Goal: Book appointment/travel/reservation

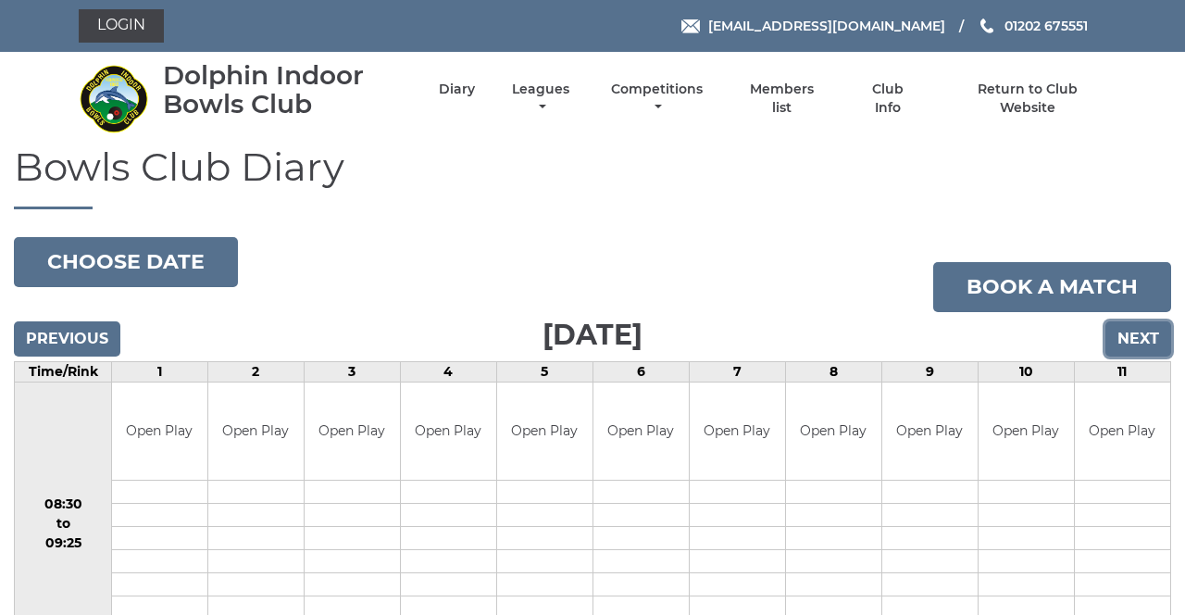
click at [1147, 339] on input "Next" at bounding box center [1139, 338] width 66 height 35
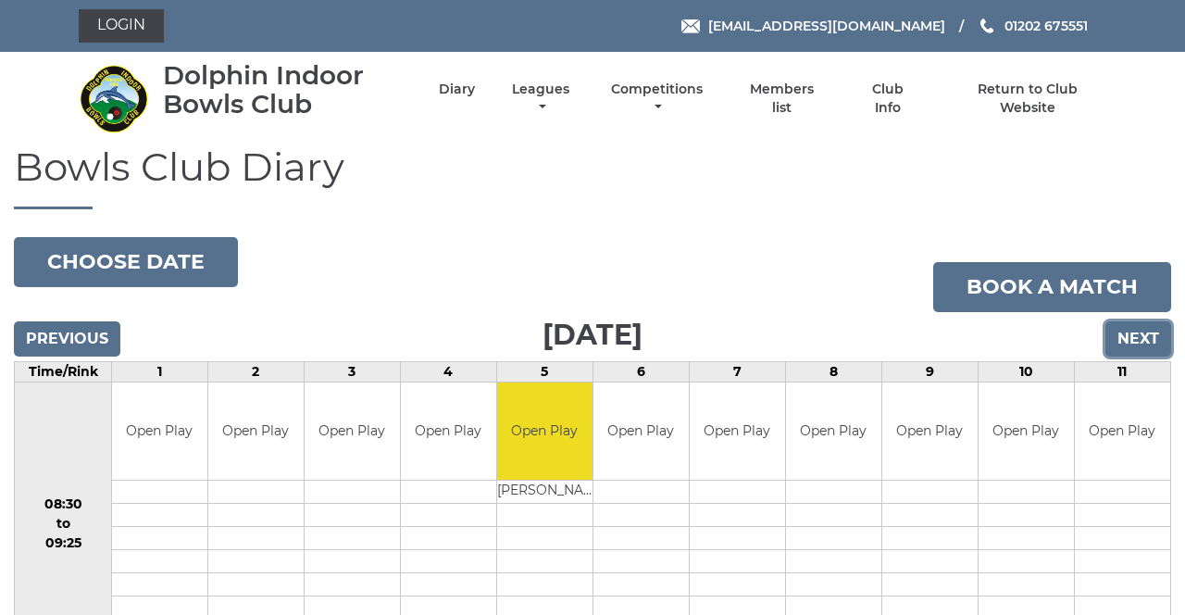
click at [1147, 338] on input "Next" at bounding box center [1139, 338] width 66 height 35
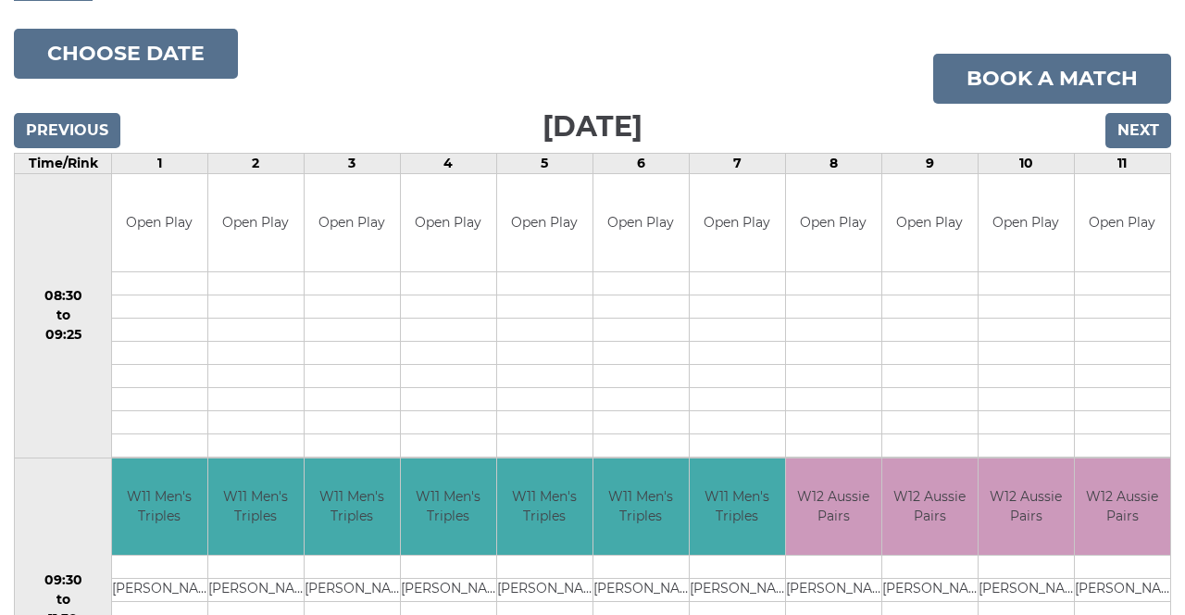
scroll to position [197, 0]
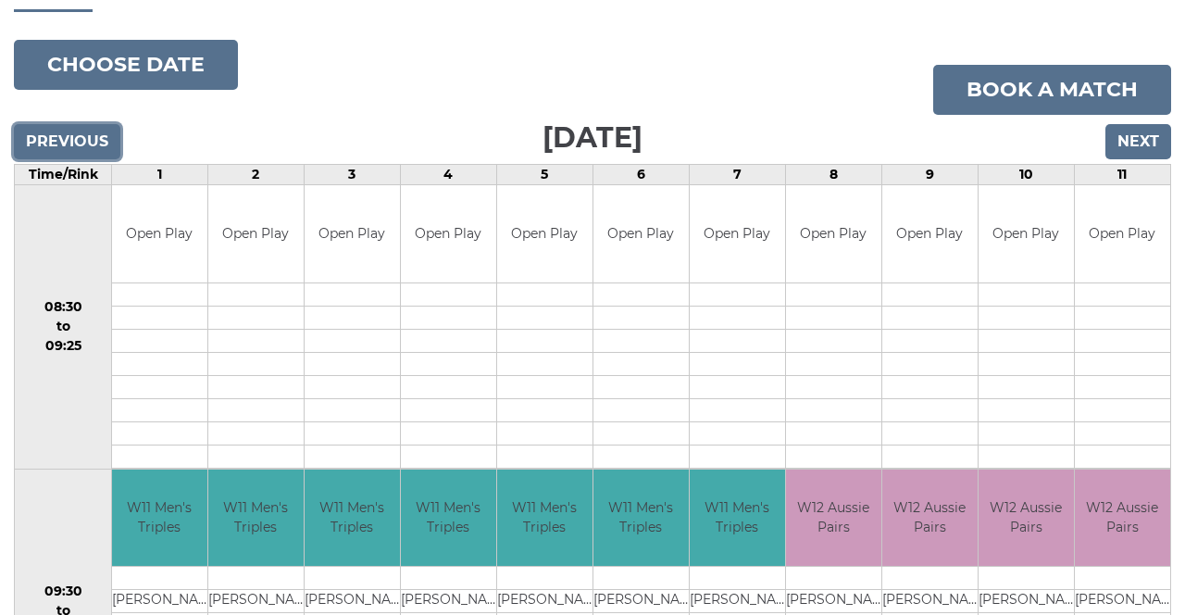
click at [69, 135] on input "Previous" at bounding box center [67, 141] width 107 height 35
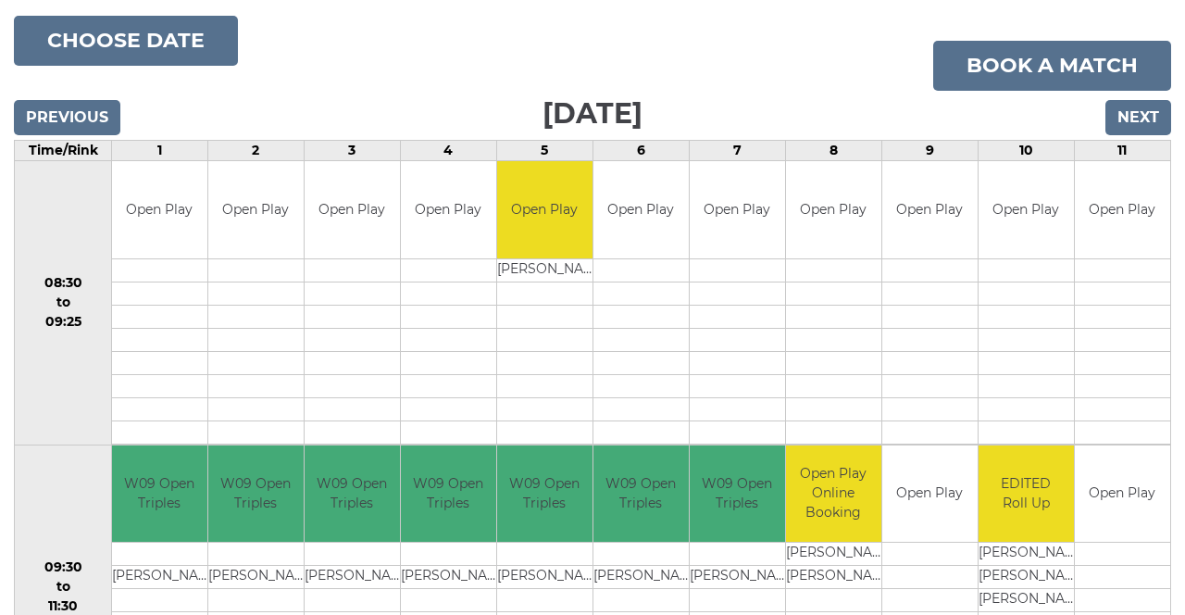
scroll to position [193, 0]
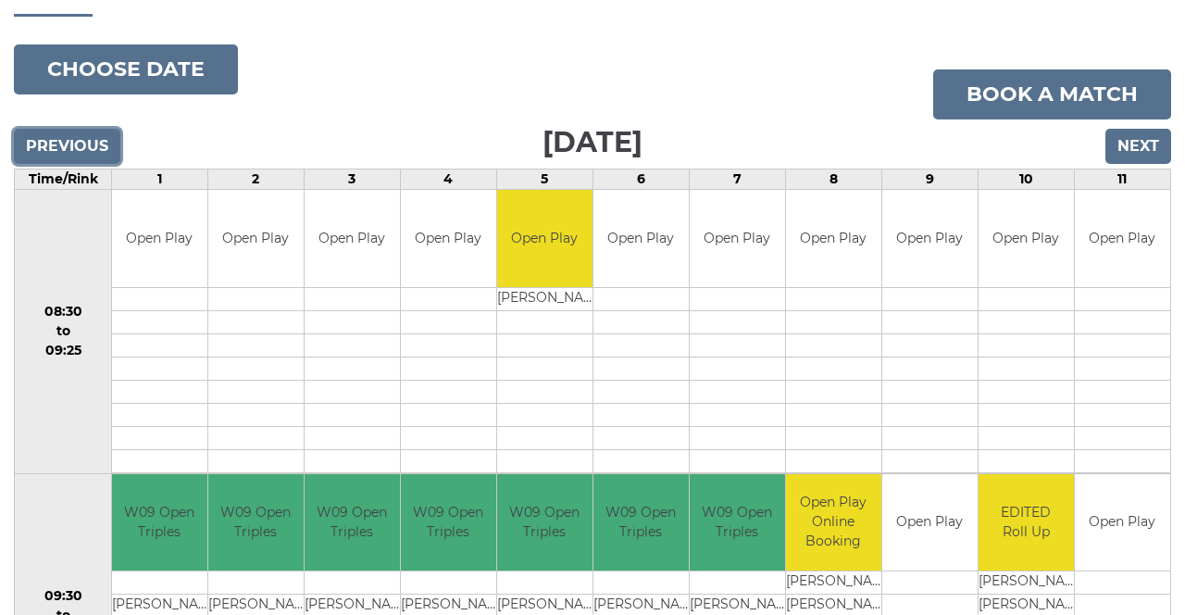
click at [59, 143] on input "Previous" at bounding box center [67, 146] width 107 height 35
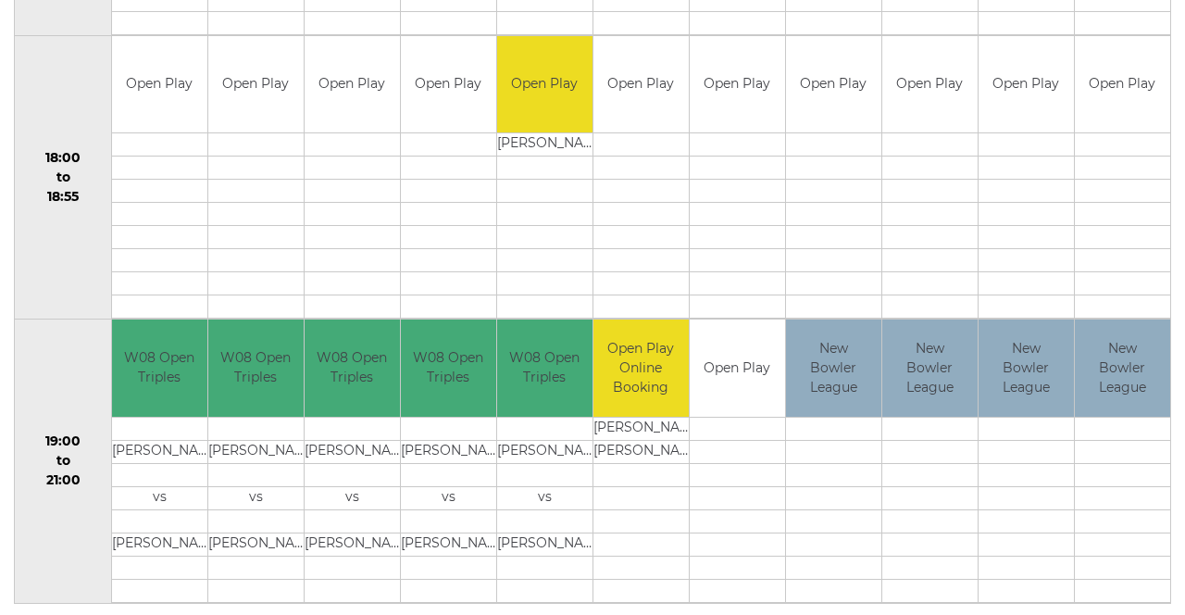
scroll to position [1781, 0]
